Goal: Task Accomplishment & Management: Use online tool/utility

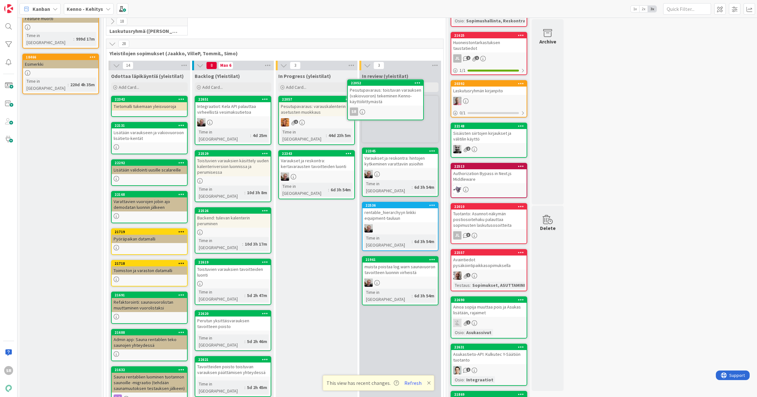
scroll to position [81, 0]
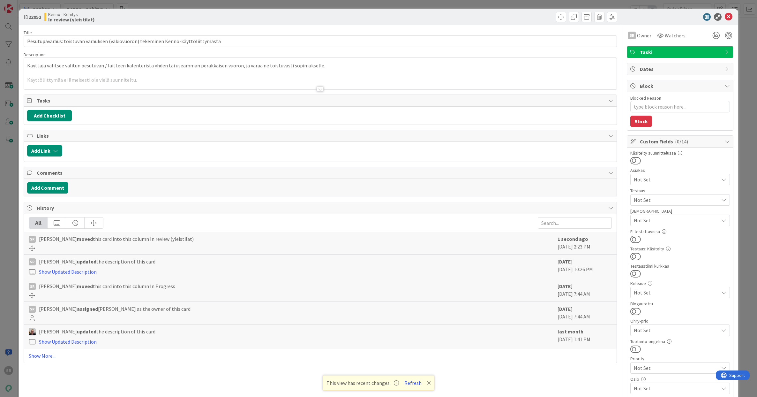
click at [12, 116] on div "ID 22052 Kenno - Kehitys In review (yleistilat) Title 83 / 128 Pesutupavaraus: …" at bounding box center [378, 198] width 757 height 397
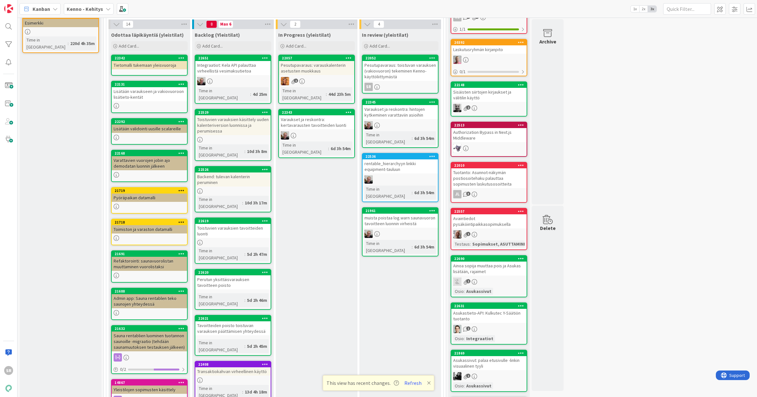
scroll to position [181, 0]
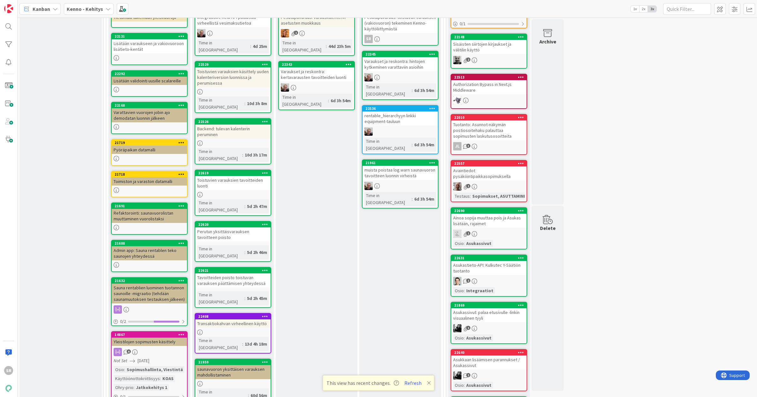
click at [236, 227] on div "Perutun yksittäisvarauksen tavoitteen poisto" at bounding box center [232, 234] width 75 height 14
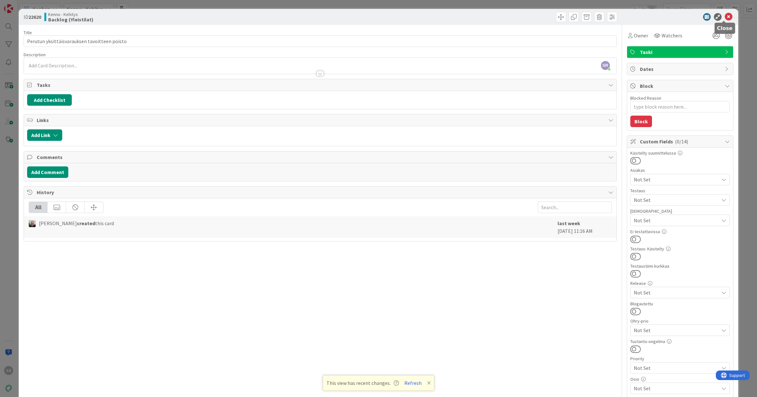
click at [727, 19] on icon at bounding box center [729, 17] width 8 height 8
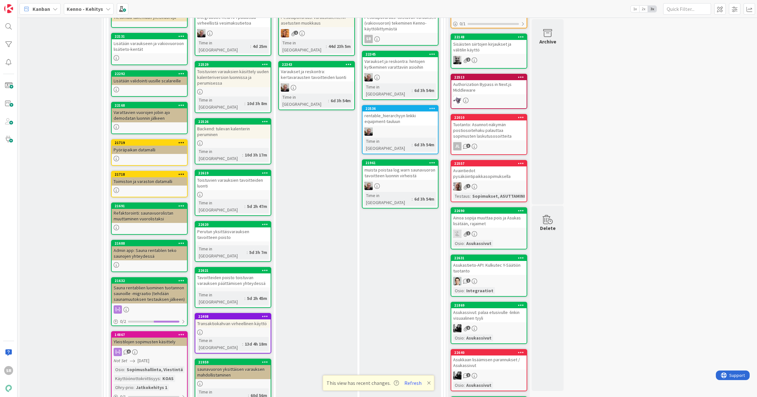
scroll to position [304, 0]
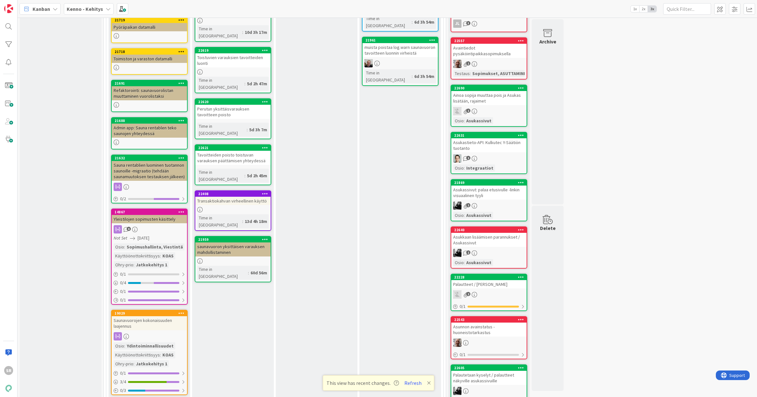
click at [244, 197] on div "Transaktiokahvan virheellinen käyttö" at bounding box center [232, 201] width 75 height 8
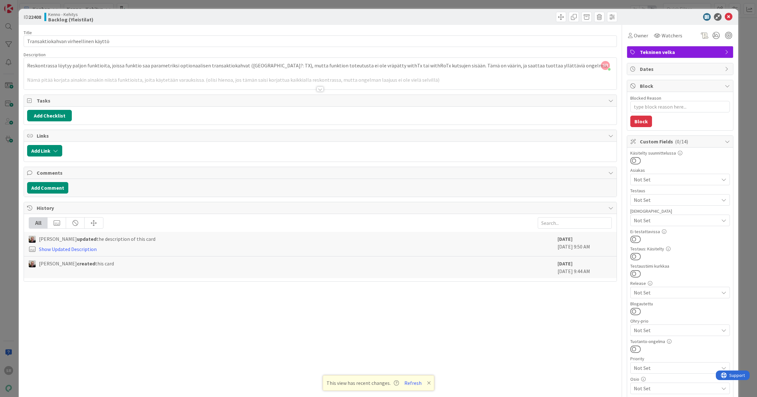
type textarea "x"
click at [317, 90] on div at bounding box center [320, 88] width 7 height 5
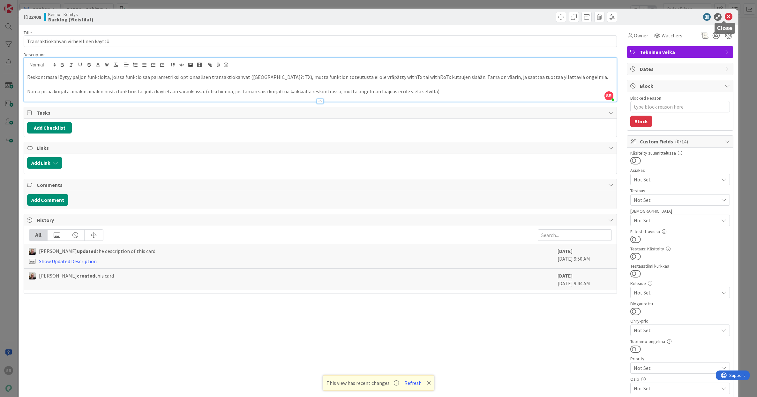
click at [725, 16] on icon at bounding box center [729, 17] width 8 height 8
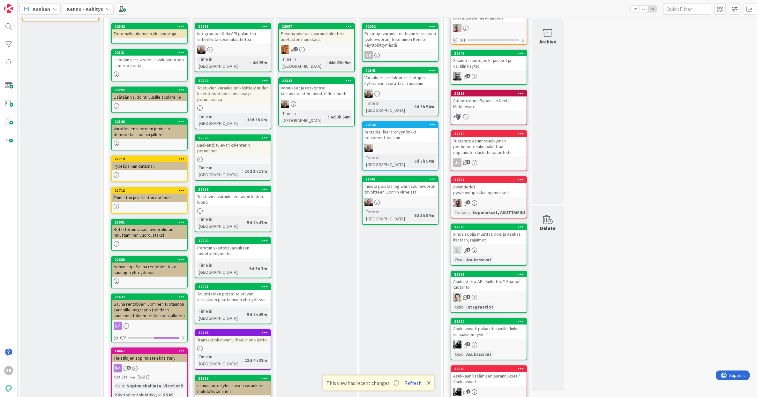
scroll to position [165, 0]
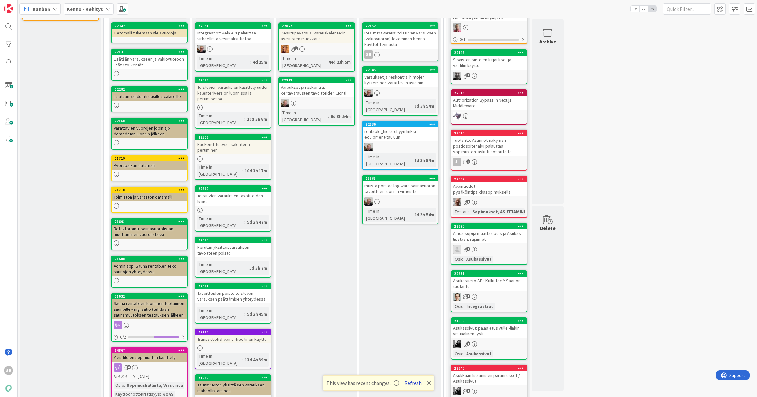
click at [413, 384] on button "Refresh" at bounding box center [413, 383] width 22 height 8
